Goal: Task Accomplishment & Management: Manage account settings

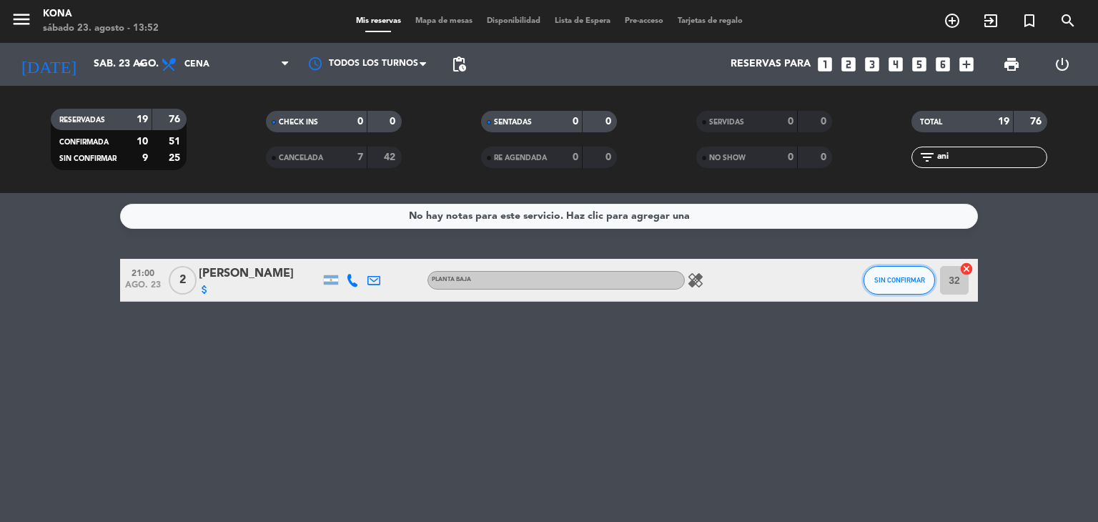
click at [882, 285] on button "SIN CONFIRMAR" at bounding box center [899, 280] width 71 height 29
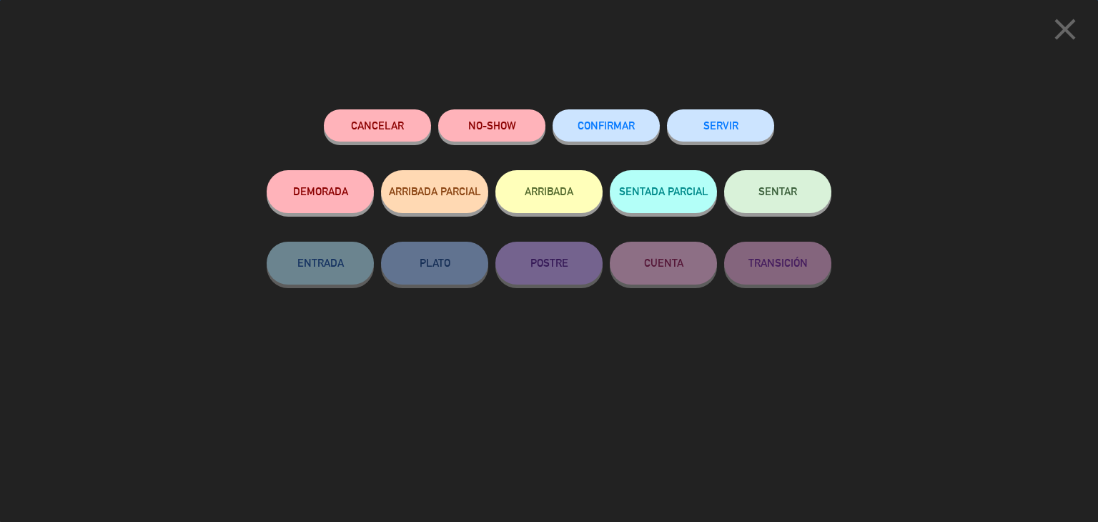
click at [620, 116] on button "CONFIRMAR" at bounding box center [606, 125] width 107 height 32
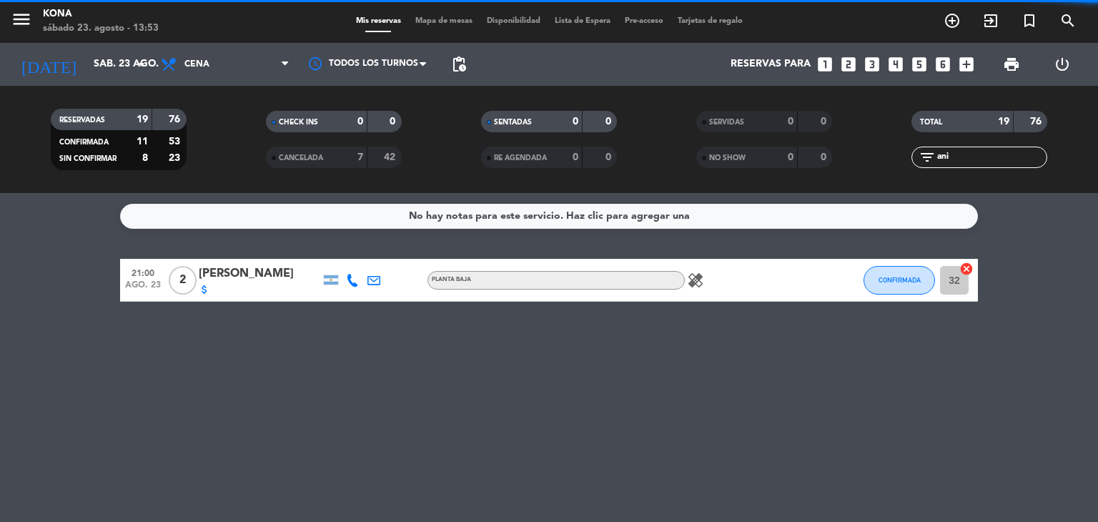
click at [352, 282] on icon at bounding box center [352, 280] width 13 height 13
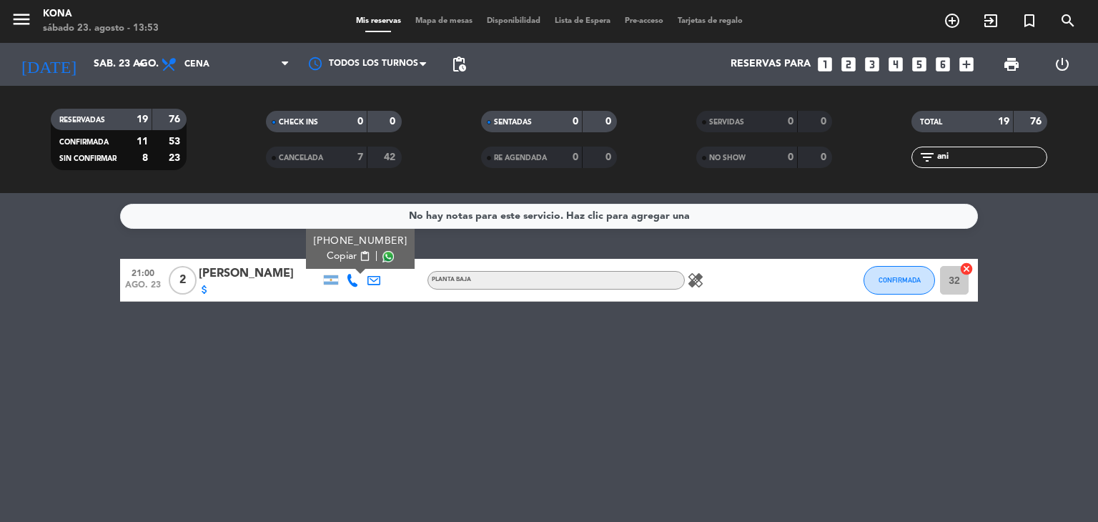
click at [975, 154] on input "ani" at bounding box center [991, 157] width 111 height 16
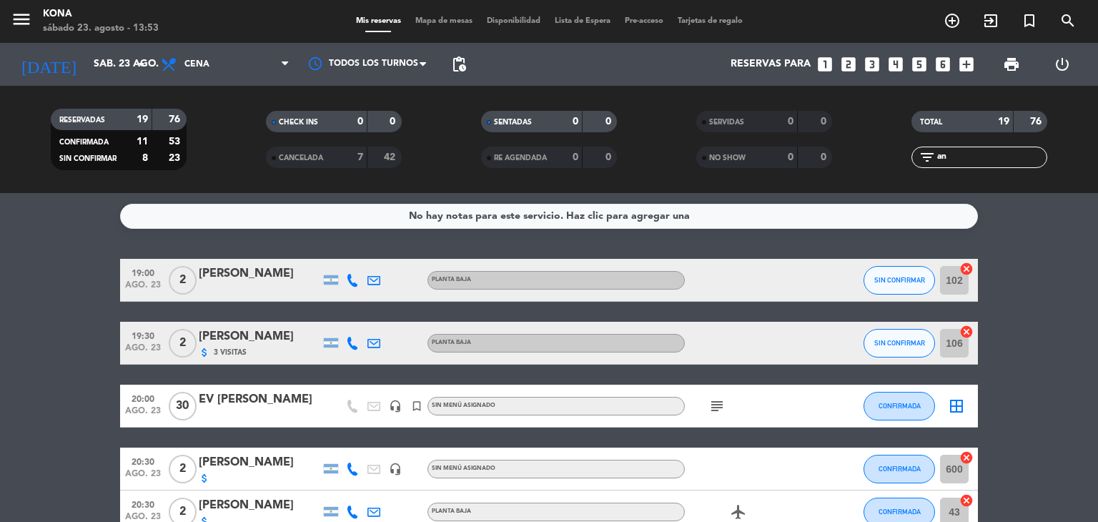
type input "a"
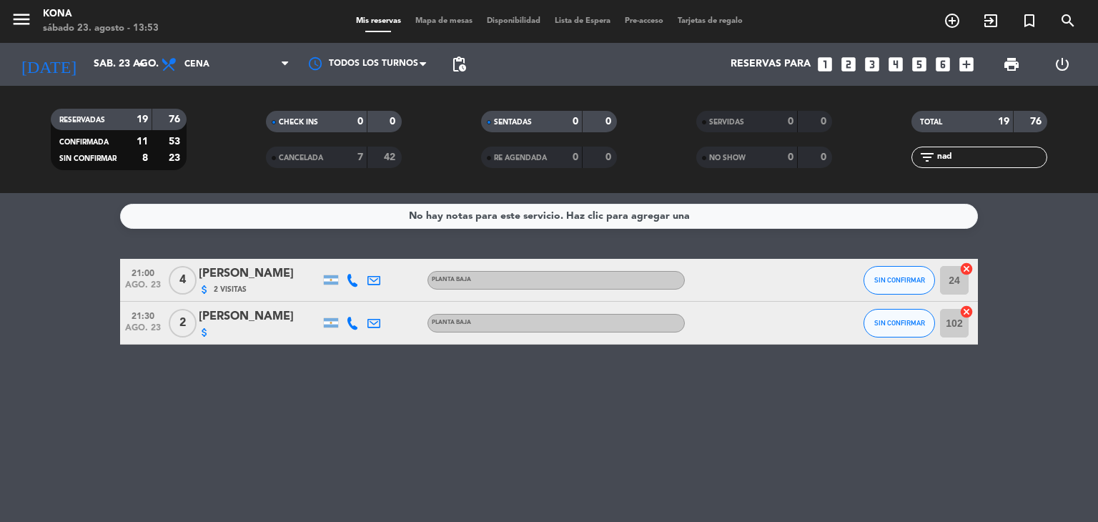
click at [346, 325] on icon at bounding box center [352, 323] width 13 height 13
click at [252, 322] on div "[PERSON_NAME]" at bounding box center [260, 316] width 122 height 19
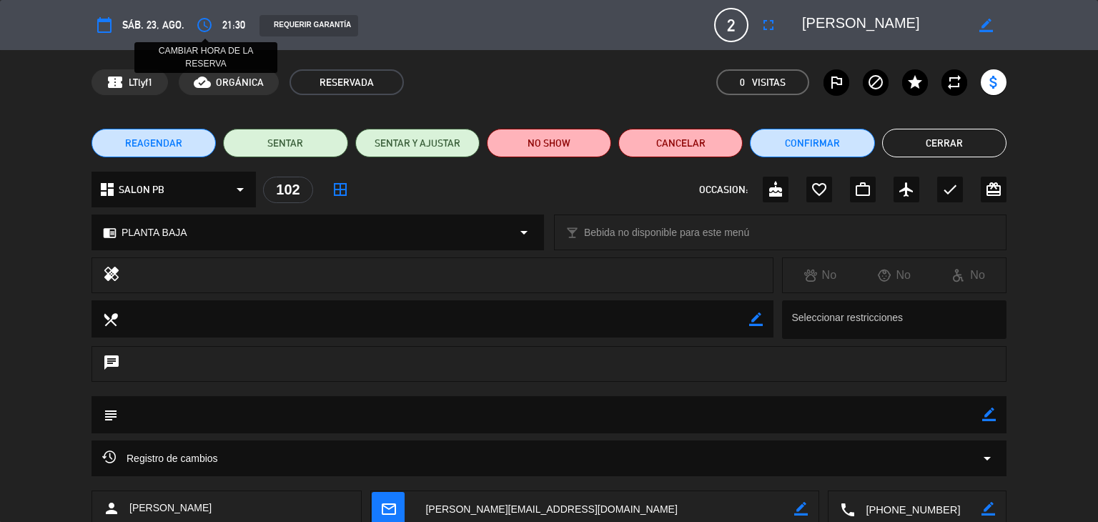
click at [202, 26] on icon "access_time" at bounding box center [204, 24] width 17 height 17
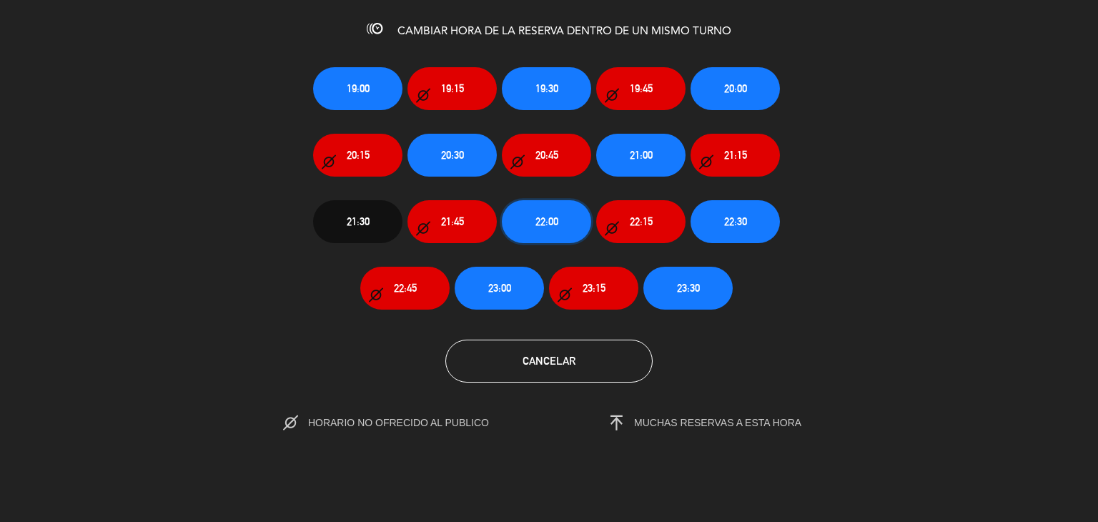
click at [553, 224] on span "22:00" at bounding box center [546, 221] width 23 height 16
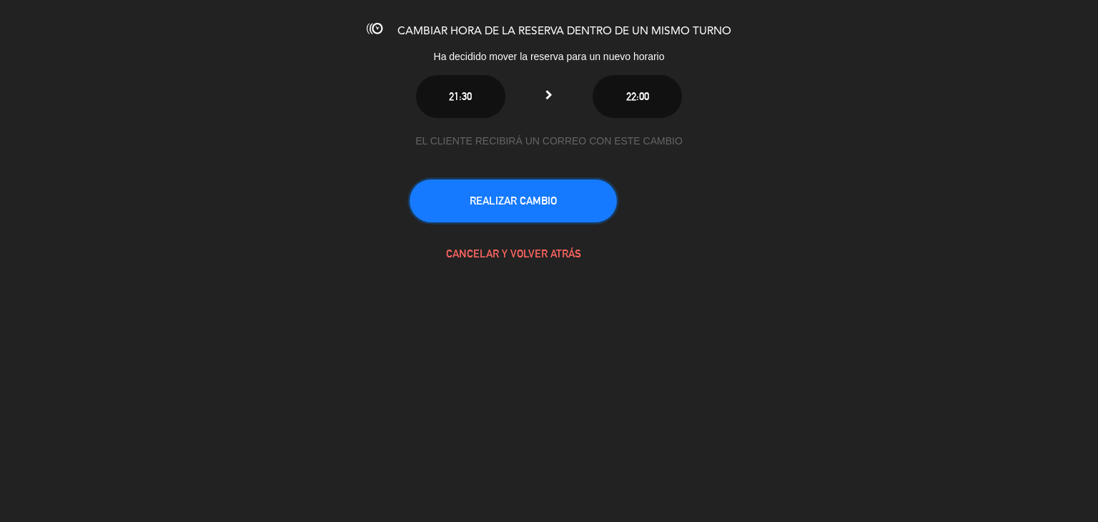
click at [558, 202] on button "REALIZAR CAMBIO" at bounding box center [513, 200] width 207 height 43
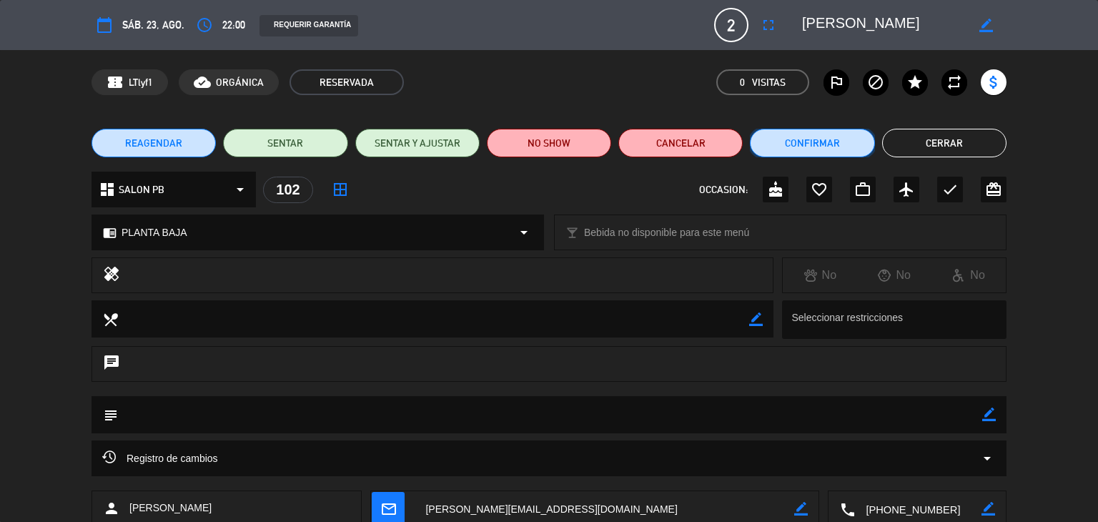
click at [856, 136] on button "Confirmar" at bounding box center [812, 143] width 124 height 29
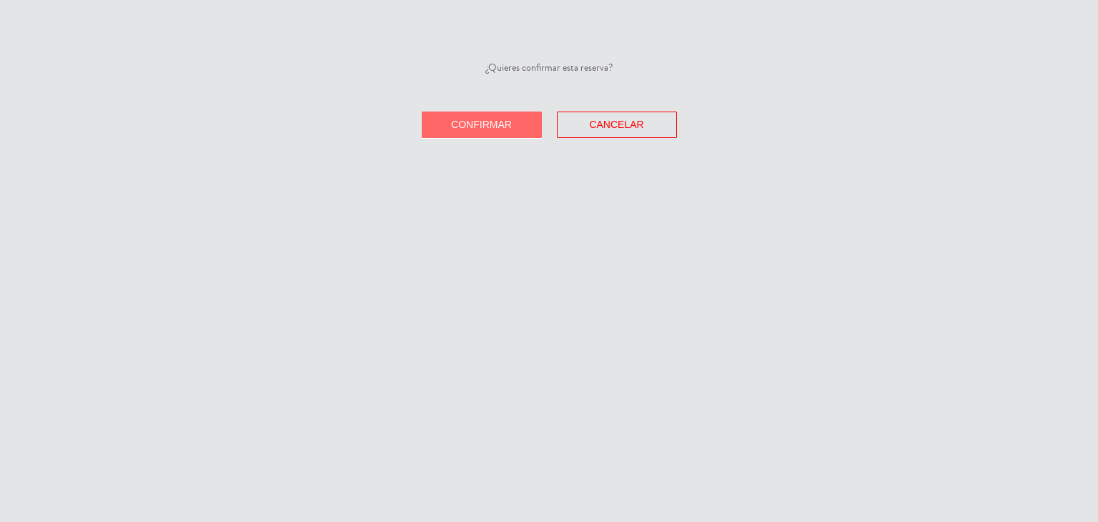
click at [478, 127] on span "Confirmar" at bounding box center [481, 124] width 61 height 11
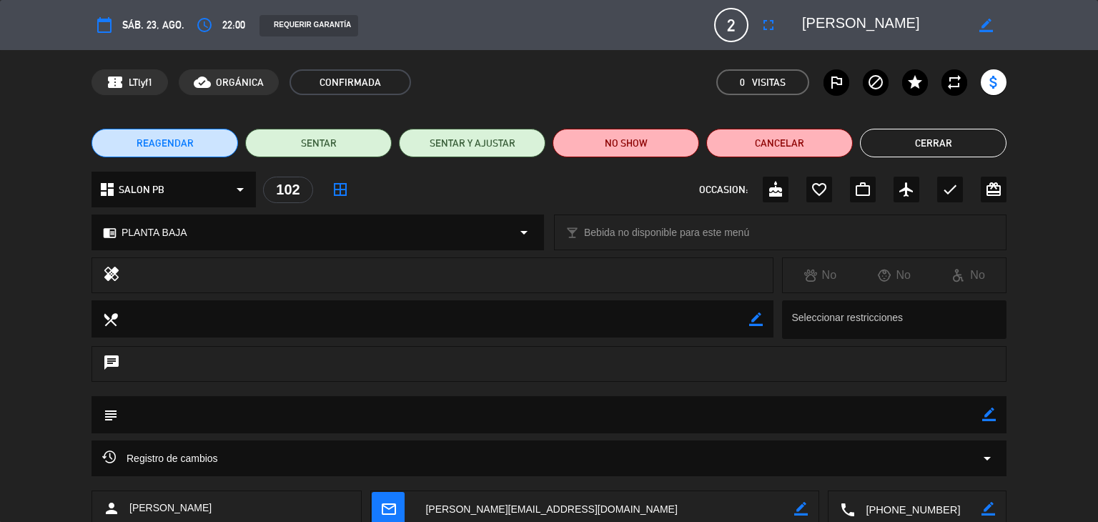
click at [961, 145] on button "Cerrar" at bounding box center [933, 143] width 147 height 29
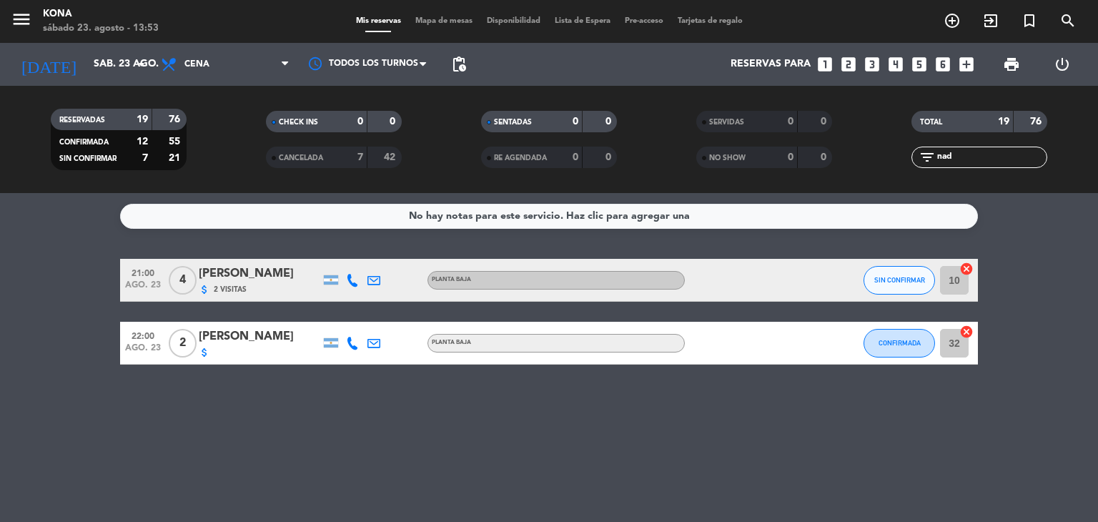
click at [898, 260] on div "SIN CONFIRMAR" at bounding box center [899, 280] width 71 height 42
click at [906, 278] on span "SIN CONFIRMAR" at bounding box center [899, 280] width 51 height 8
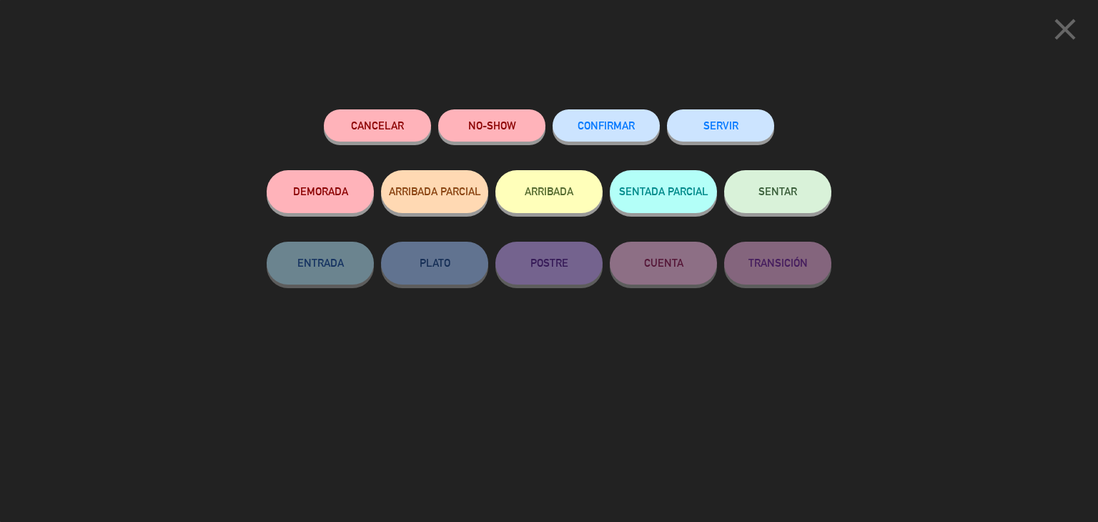
click at [627, 121] on span "CONFIRMAR" at bounding box center [606, 125] width 57 height 12
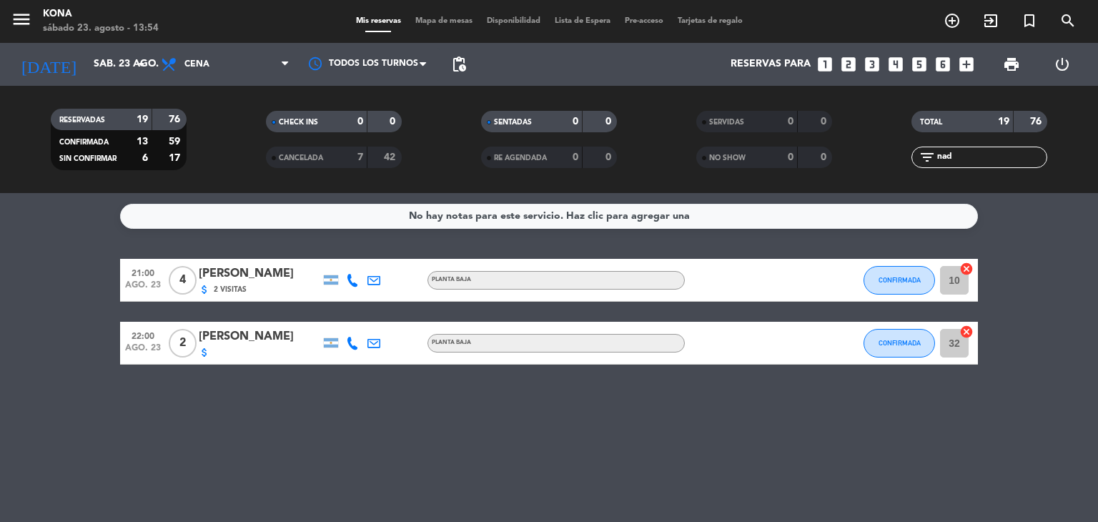
click at [969, 152] on input "nad" at bounding box center [991, 157] width 111 height 16
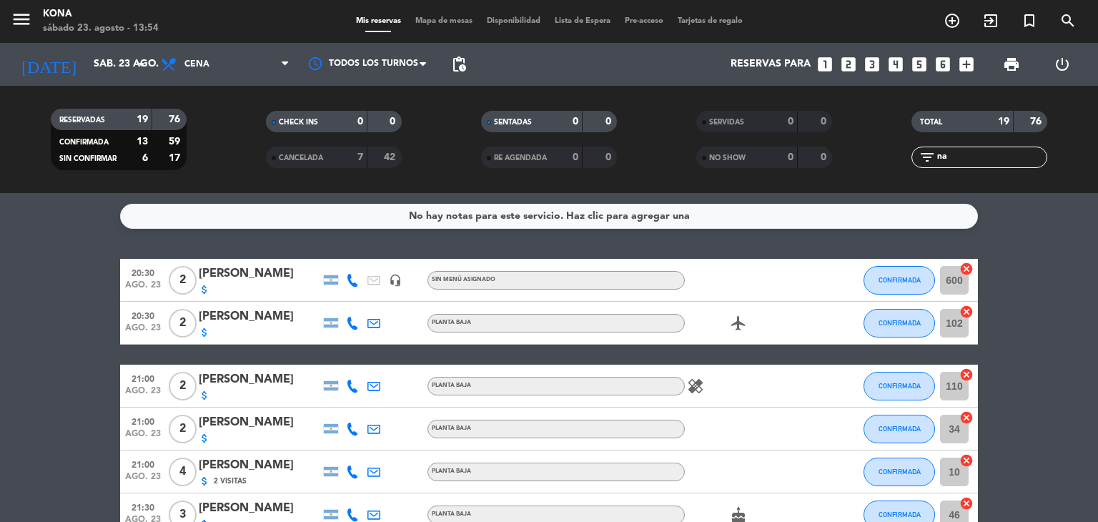
type input "n"
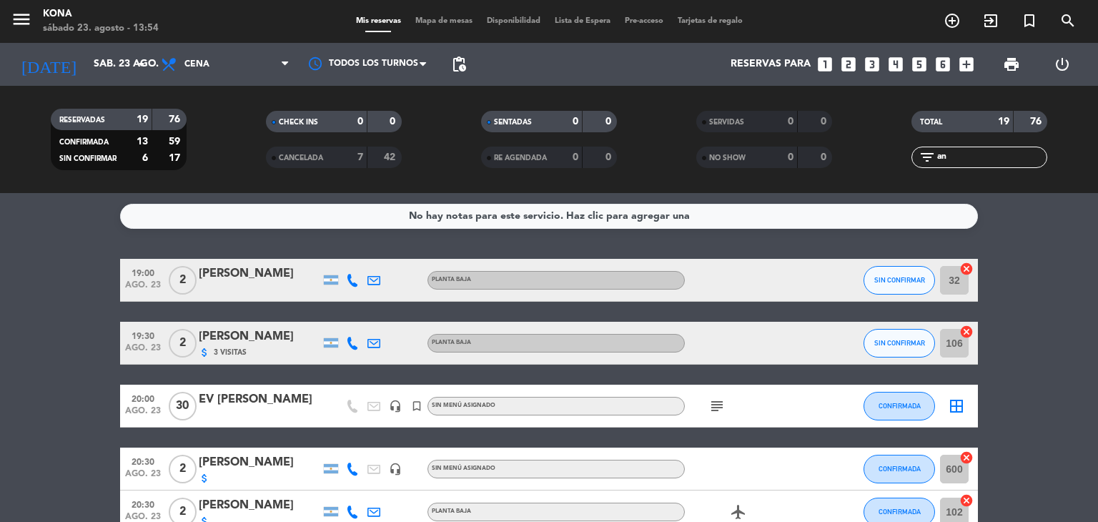
type input "a"
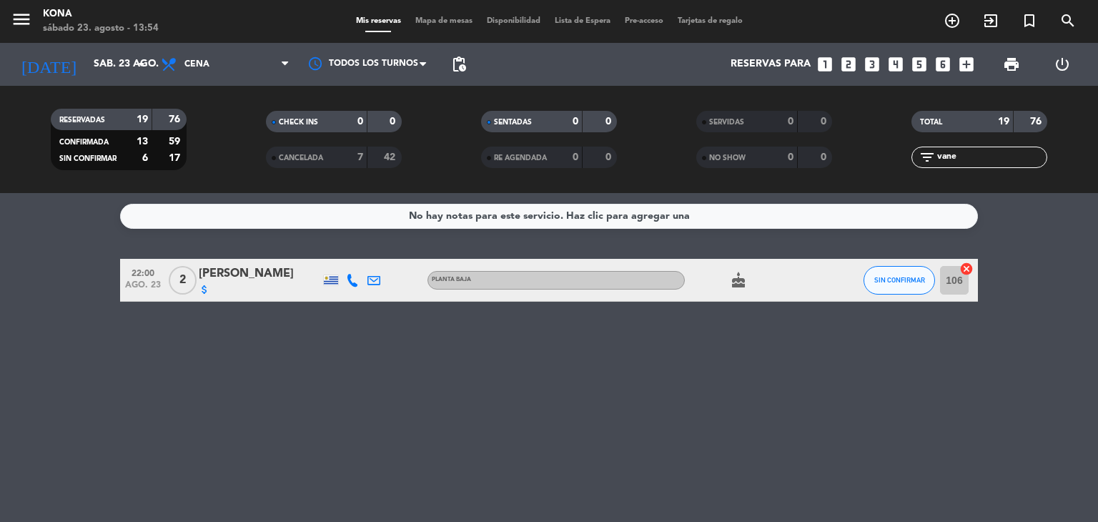
click at [352, 278] on icon at bounding box center [352, 280] width 13 height 13
click at [252, 261] on div "22:00 ago. 23 2 [PERSON_NAME] attach_money [PHONE_NUMBER] Copiar content_paste …" at bounding box center [549, 280] width 858 height 43
click at [254, 278] on div "[PERSON_NAME]" at bounding box center [260, 273] width 122 height 19
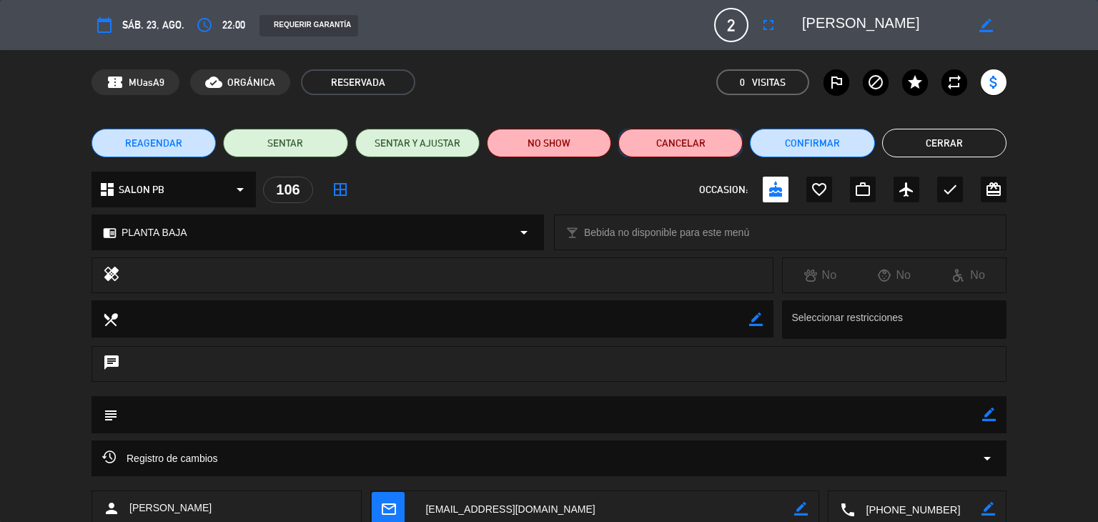
click at [685, 141] on button "Cancelar" at bounding box center [680, 143] width 124 height 29
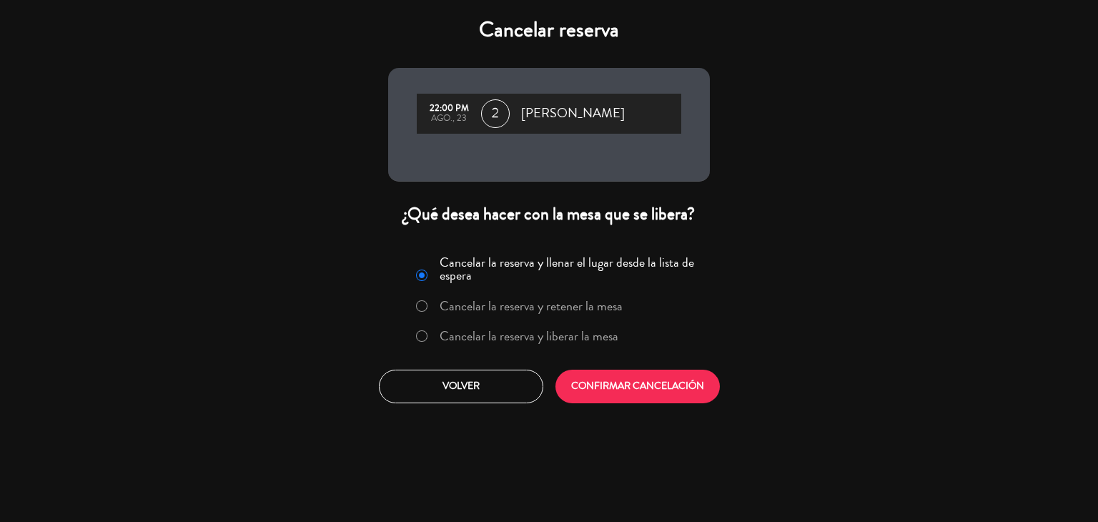
click at [513, 340] on label "Cancelar la reserva y liberar la mesa" at bounding box center [529, 336] width 179 height 13
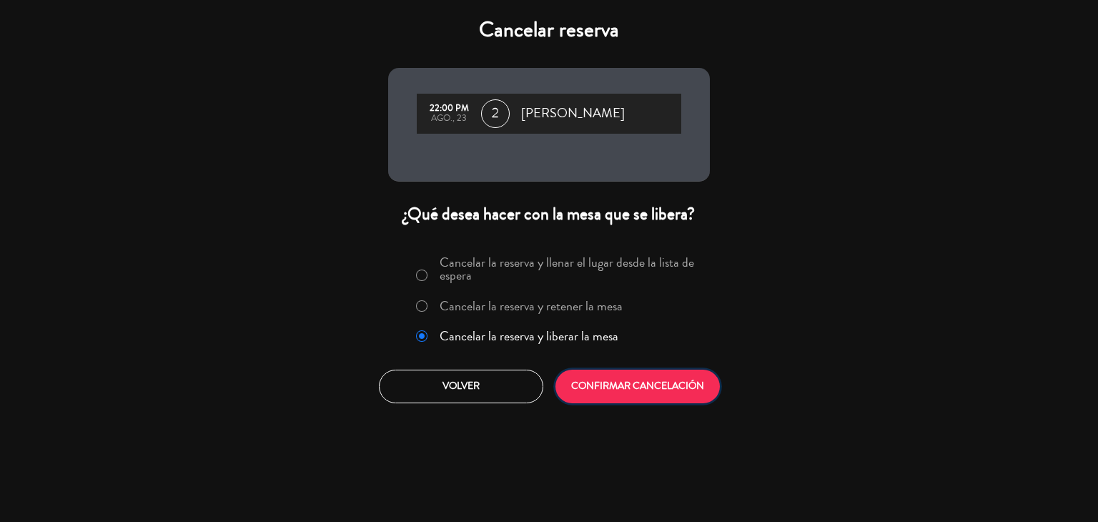
click at [668, 402] on button "CONFIRMAR CANCELACIÓN" at bounding box center [637, 387] width 164 height 34
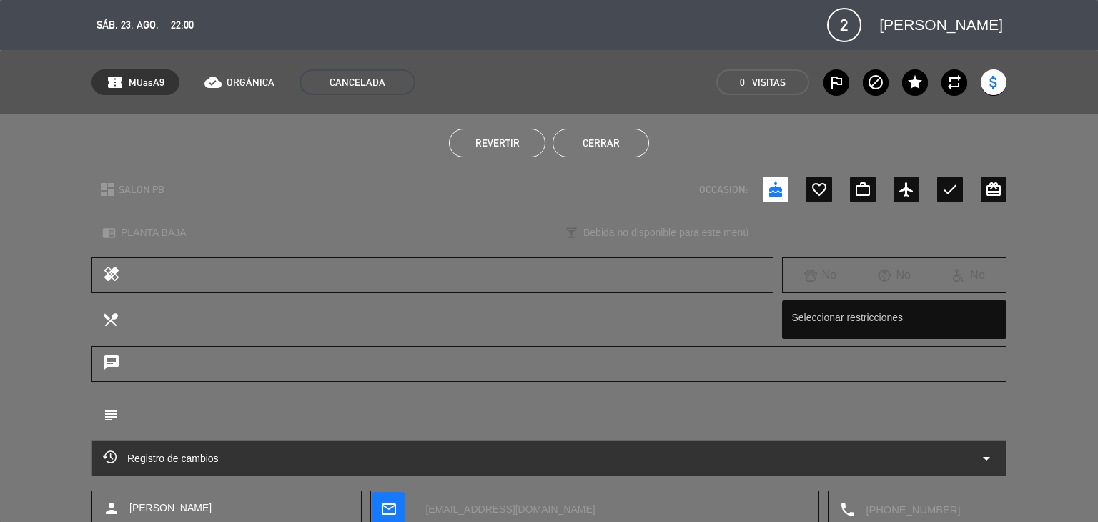
click at [586, 152] on button "Cerrar" at bounding box center [601, 143] width 97 height 29
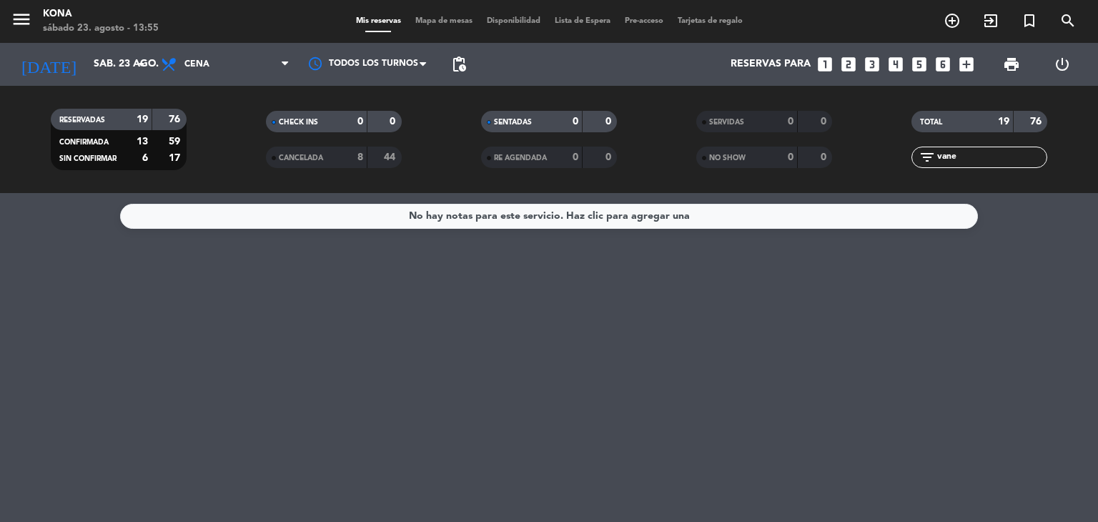
click at [1000, 158] on input "vane" at bounding box center [991, 157] width 111 height 16
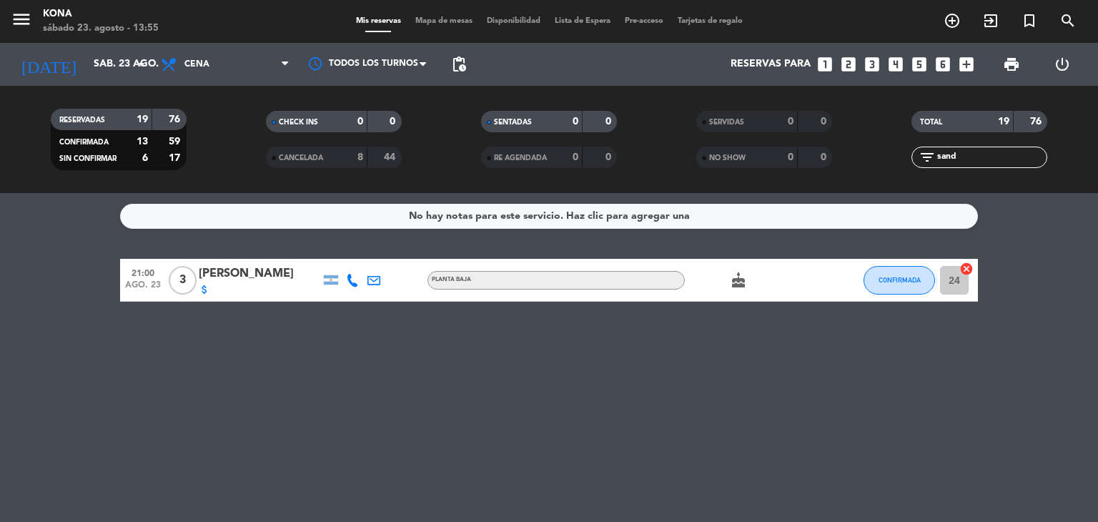
type input "sand"
